Goal: Task Accomplishment & Management: Complete application form

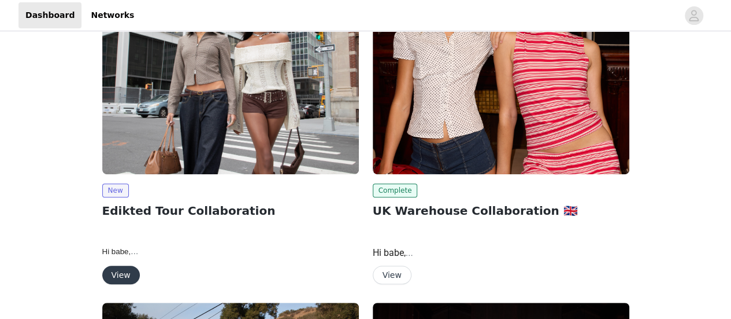
click at [229, 127] on img at bounding box center [230, 77] width 257 height 193
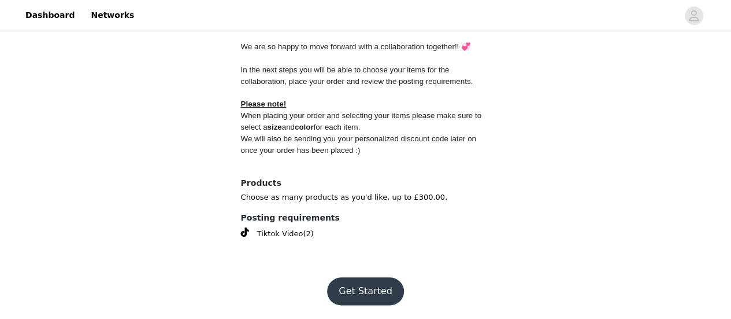
click at [362, 291] on button "Get Started" at bounding box center [365, 291] width 77 height 28
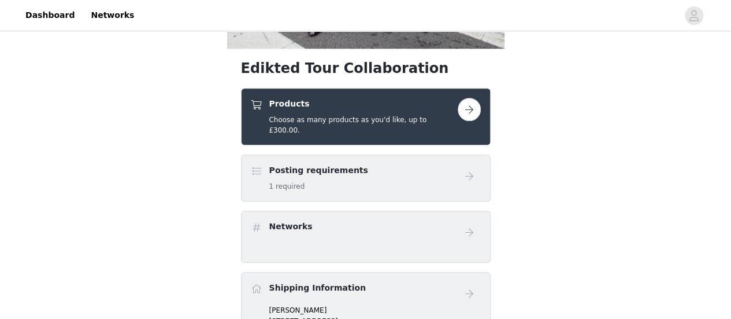
scroll to position [398, 0]
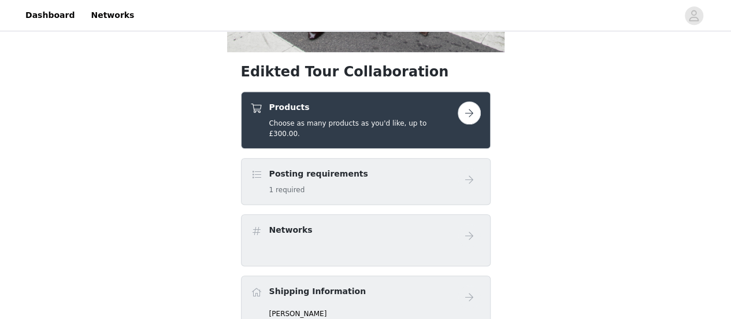
click at [469, 116] on button "button" at bounding box center [469, 112] width 23 height 23
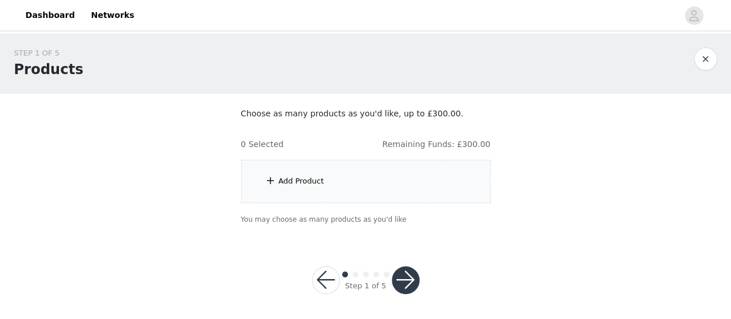
click at [347, 184] on div "Add Product" at bounding box center [366, 181] width 250 height 43
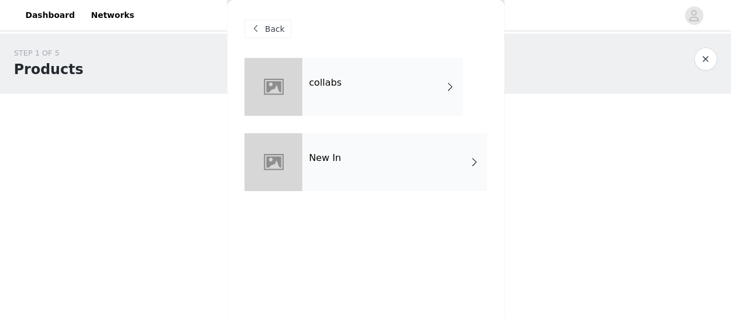
click at [380, 87] on div "collabs" at bounding box center [382, 87] width 161 height 58
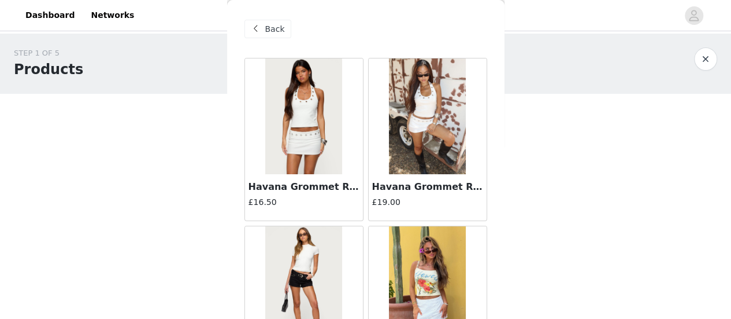
click at [313, 164] on img at bounding box center [303, 116] width 77 height 116
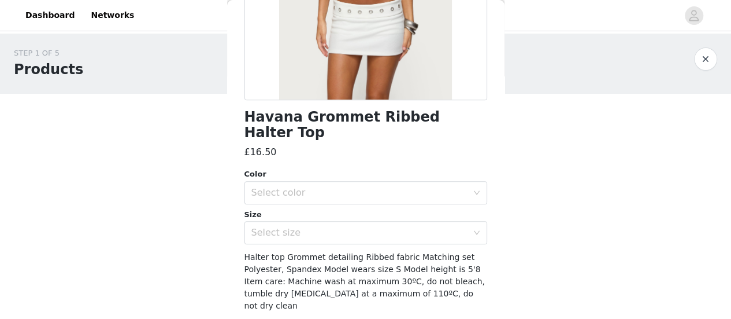
scroll to position [231, 0]
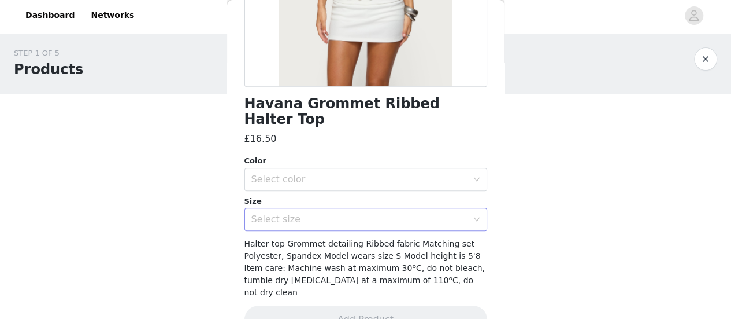
click at [325, 213] on div "Select size" at bounding box center [360, 219] width 216 height 12
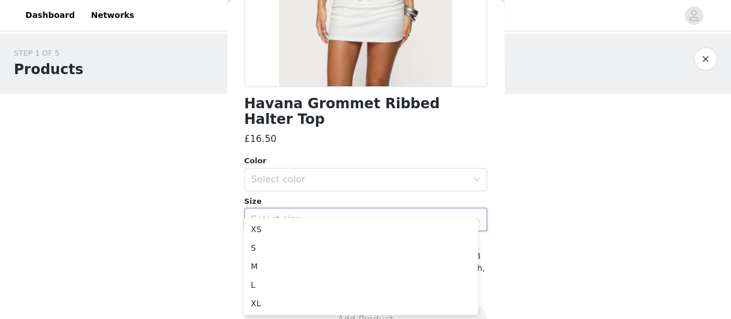
click at [210, 187] on div "STEP 1 OF 5 Products Choose as many products as you'd like, up to £300.00. 0 Se…" at bounding box center [365, 136] width 731 height 205
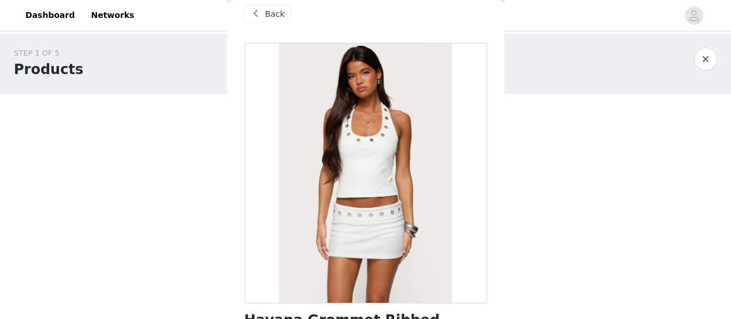
scroll to position [9, 0]
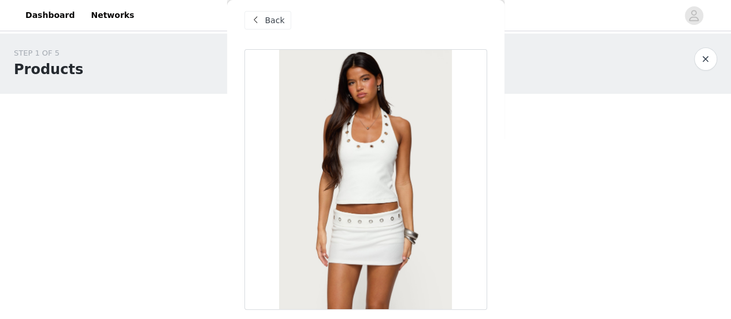
click at [269, 17] on span "Back" at bounding box center [275, 20] width 20 height 12
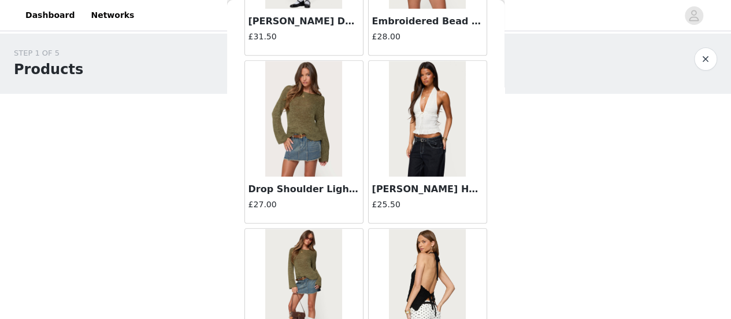
scroll to position [506, 0]
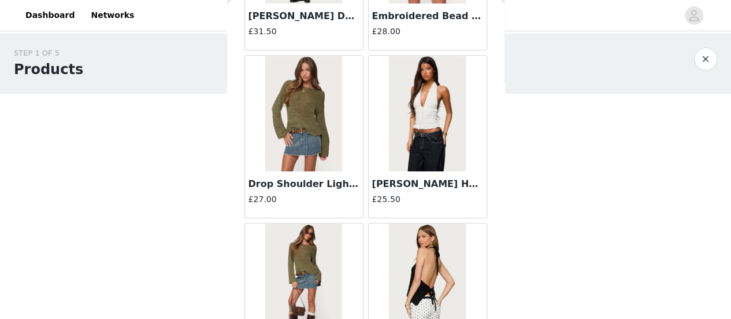
click at [310, 153] on img at bounding box center [303, 114] width 77 height 116
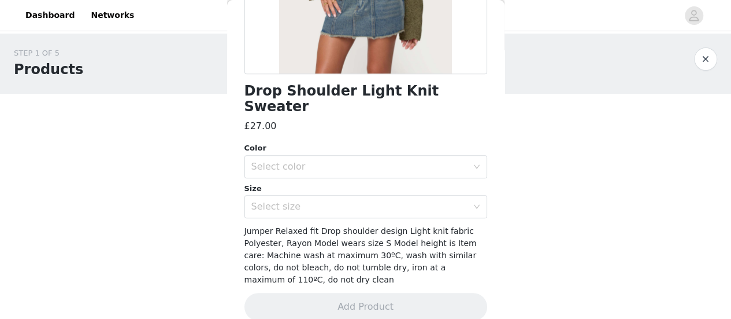
scroll to position [2, 0]
click at [328, 201] on div "Select size" at bounding box center [360, 207] width 216 height 12
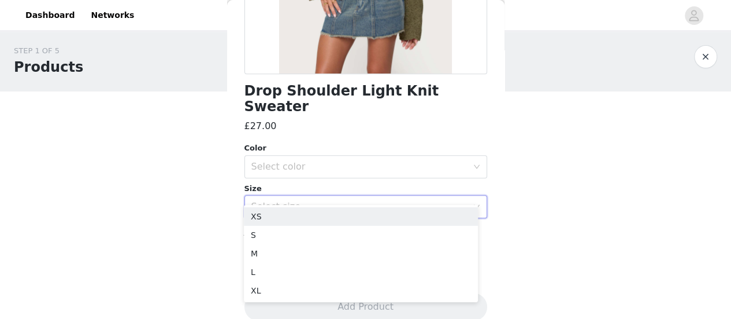
click at [180, 215] on div "STEP 1 OF 5 Products Choose as many products as you'd like, up to £300.00. 0 Se…" at bounding box center [365, 133] width 731 height 205
